Goal: Task Accomplishment & Management: Use online tool/utility

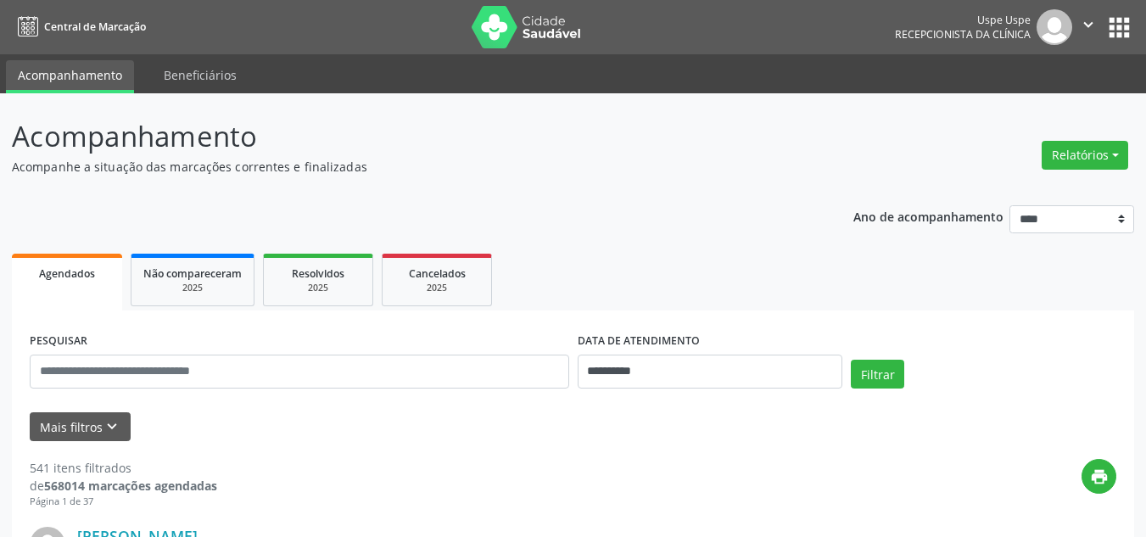
click at [1072, 170] on div "Relatórios Agendamentos Procedimentos realizados" at bounding box center [1085, 155] width 98 height 41
click at [1060, 162] on button "Relatórios" at bounding box center [1085, 155] width 87 height 29
click at [1019, 188] on link "Agendamentos" at bounding box center [1038, 192] width 182 height 24
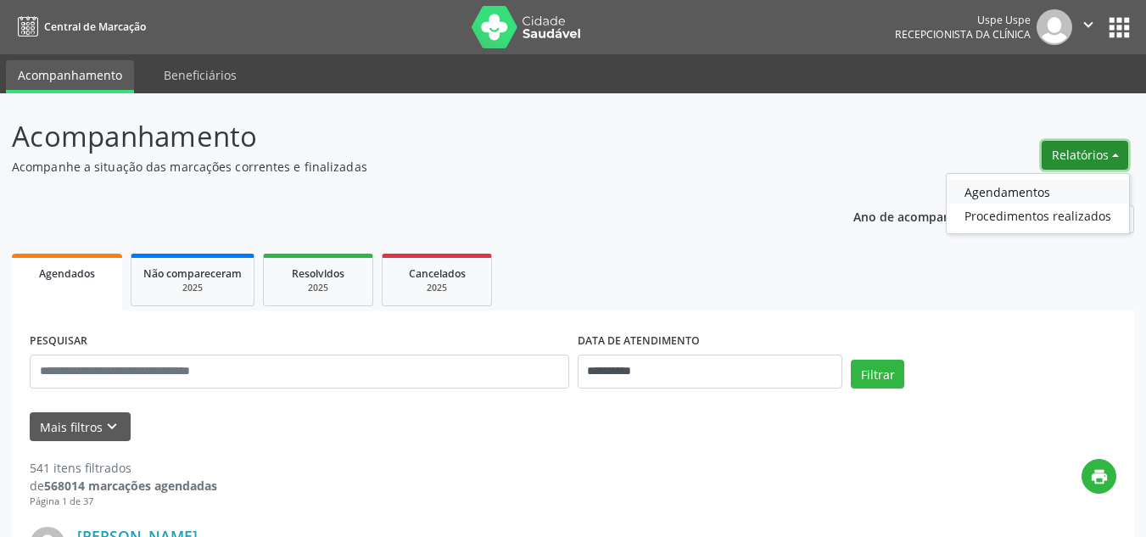
select select "*"
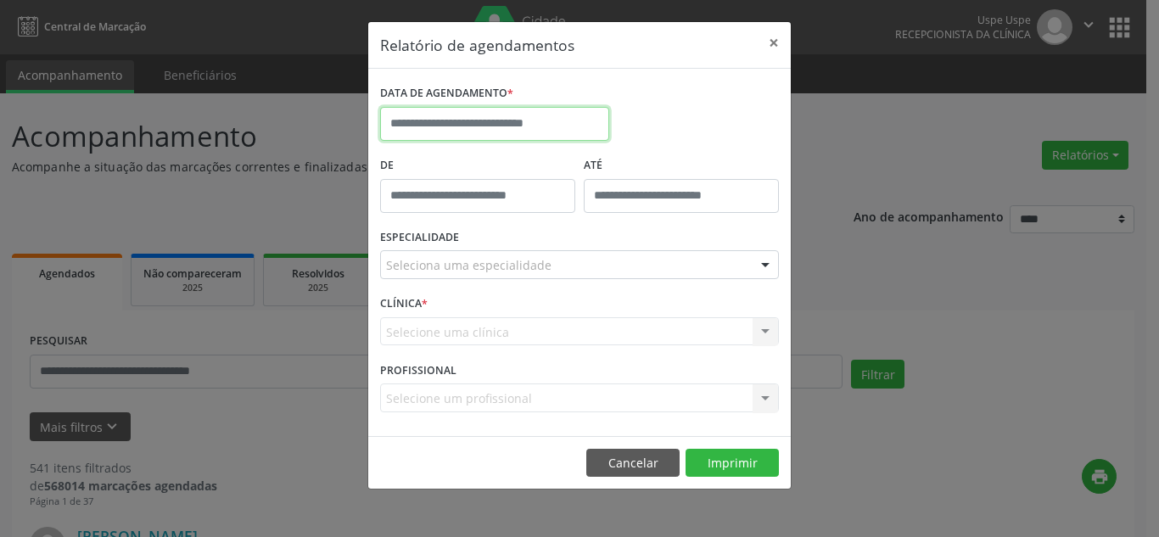
click at [465, 137] on input "text" at bounding box center [494, 124] width 229 height 34
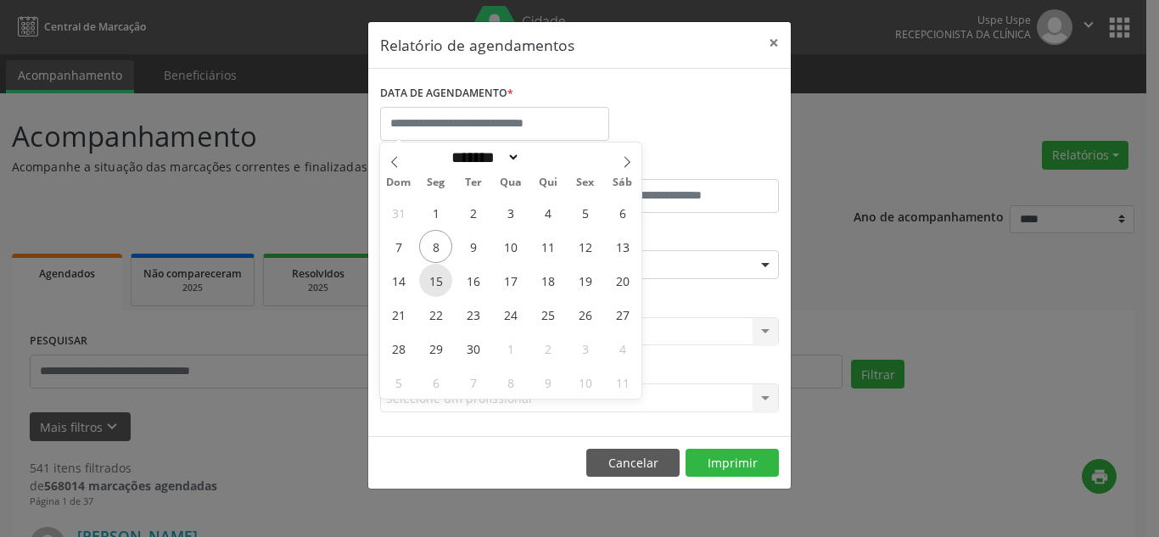
click at [443, 284] on span "15" at bounding box center [435, 280] width 33 height 33
type input "**********"
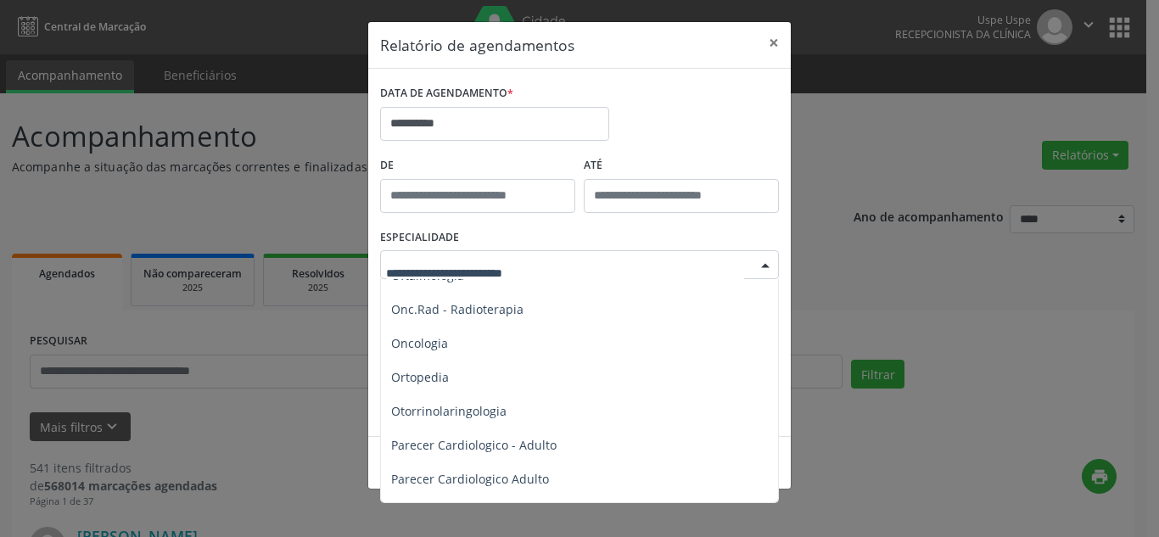
scroll to position [2376, 0]
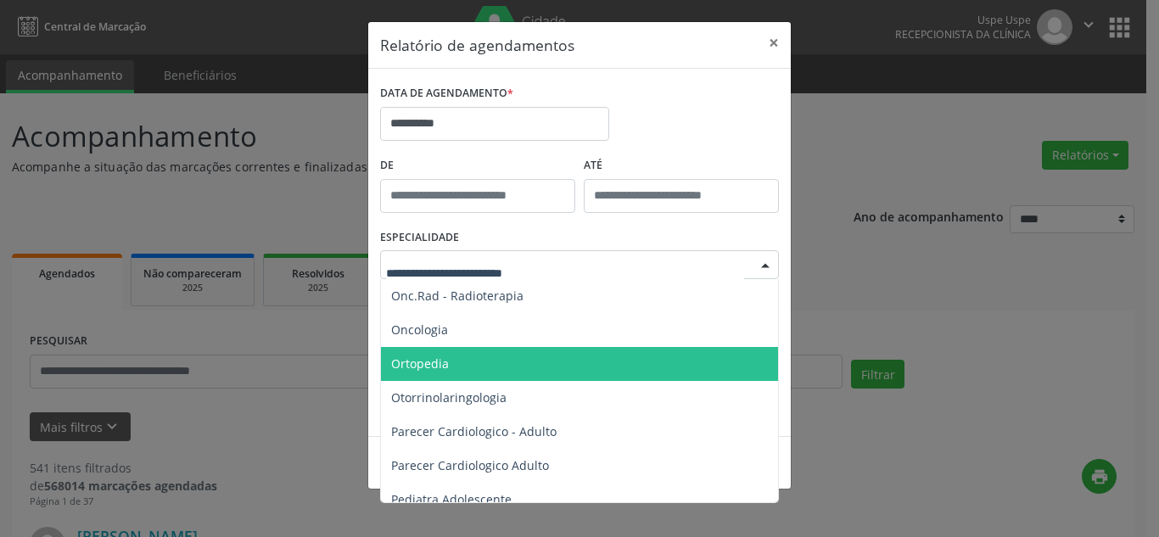
click at [428, 369] on span "Ortopedia" at bounding box center [420, 364] width 58 height 16
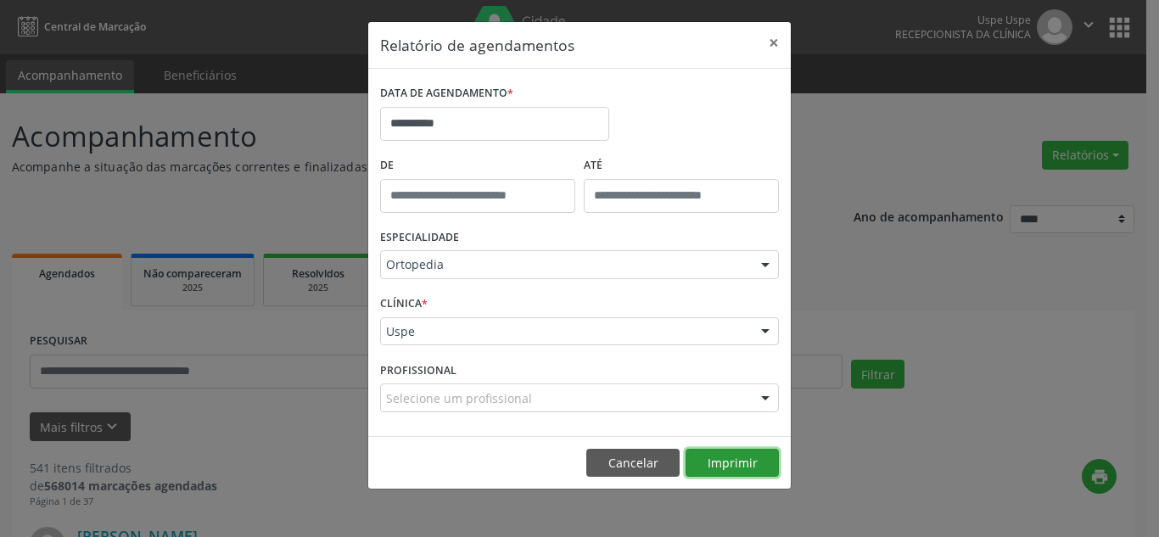
click at [725, 457] on button "Imprimir" at bounding box center [732, 463] width 93 height 29
